Goal: Task Accomplishment & Management: Manage account settings

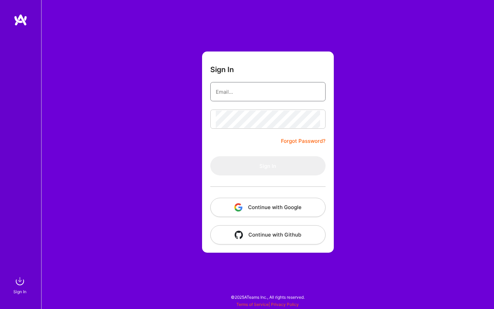
type input "[EMAIL_ADDRESS][DOMAIN_NAME]"
click at [286, 94] on input "[EMAIL_ADDRESS][DOMAIN_NAME]" at bounding box center [268, 91] width 104 height 17
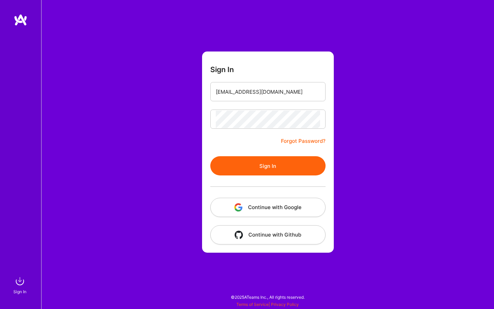
click at [275, 168] on button "Sign In" at bounding box center [267, 165] width 115 height 19
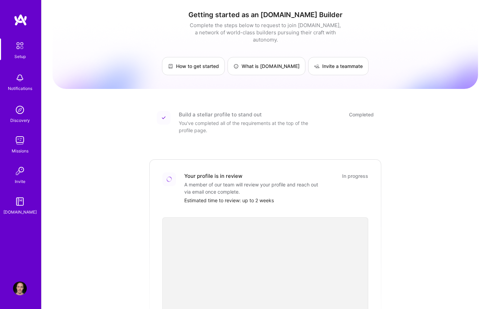
click at [301, 181] on div "A member of our team will review your profile and reach out via email once comp…" at bounding box center [252, 188] width 137 height 14
click at [146, 127] on div "Getting started as an [DOMAIN_NAME] Builder Complete the steps below to request…" at bounding box center [264, 253] width 425 height 496
click at [225, 111] on div "Build a stellar profile to stand out" at bounding box center [220, 114] width 83 height 7
click at [128, 98] on div "Getting started as an [DOMAIN_NAME] Builder Complete the steps below to request…" at bounding box center [264, 253] width 425 height 496
click at [20, 20] on img at bounding box center [21, 20] width 14 height 12
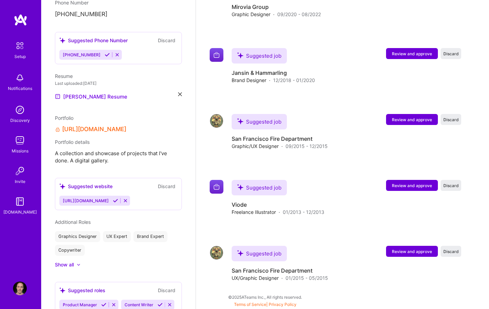
scroll to position [530, 0]
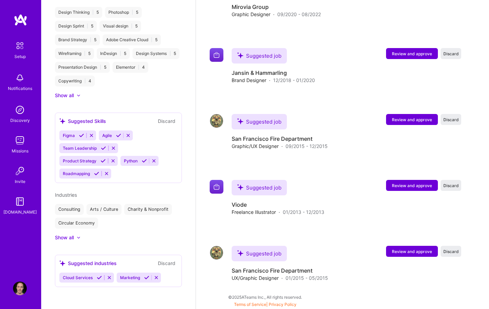
click at [72, 235] on div "Show all" at bounding box center [64, 237] width 19 height 7
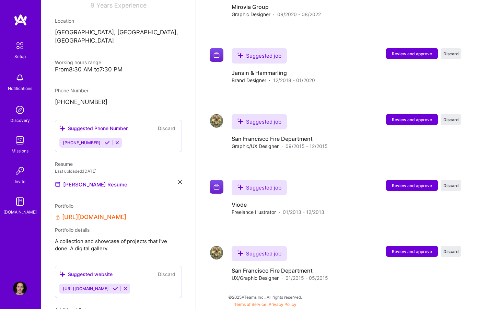
scroll to position [0, 0]
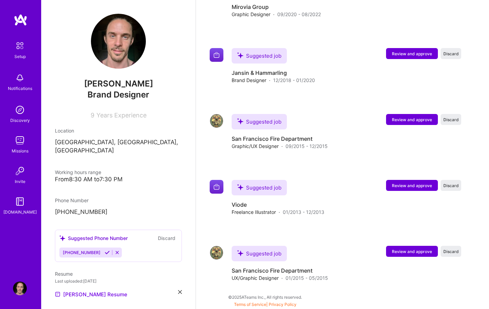
click at [22, 202] on img at bounding box center [20, 201] width 14 height 14
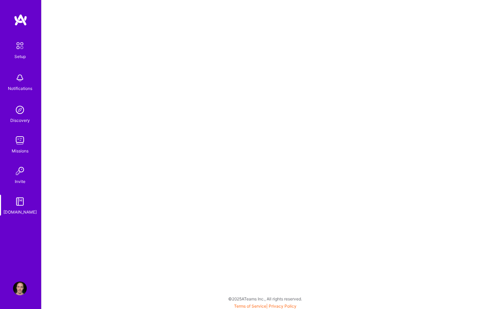
click at [19, 170] on img at bounding box center [20, 171] width 14 height 14
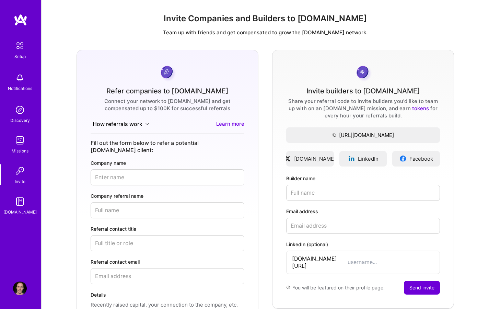
click at [16, 202] on img at bounding box center [20, 201] width 14 height 14
